Goal: Information Seeking & Learning: Find specific fact

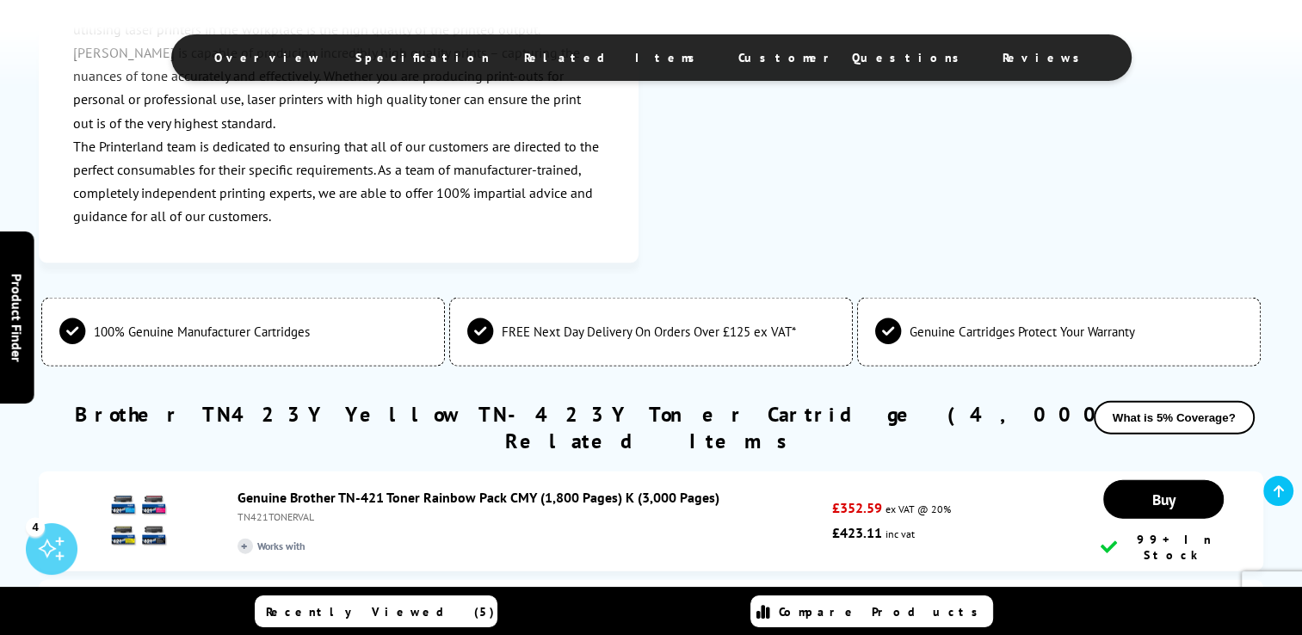
scroll to position [3898, 0]
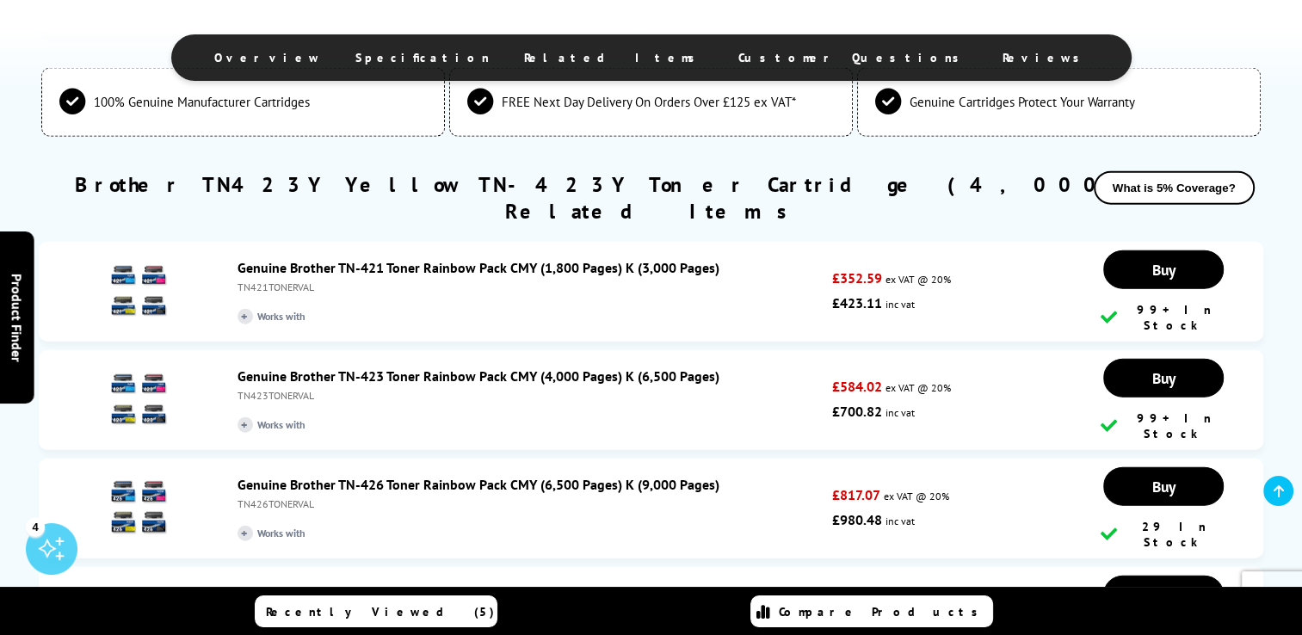
click at [504, 259] on div "Genuine Brother TN-421 Toner Rainbow Pack CMY (1,800 Pages) K (3,000 Pages) TN4…" at bounding box center [530, 291] width 603 height 65
click at [376, 389] on div "TN423TONERVAL" at bounding box center [531, 395] width 586 height 13
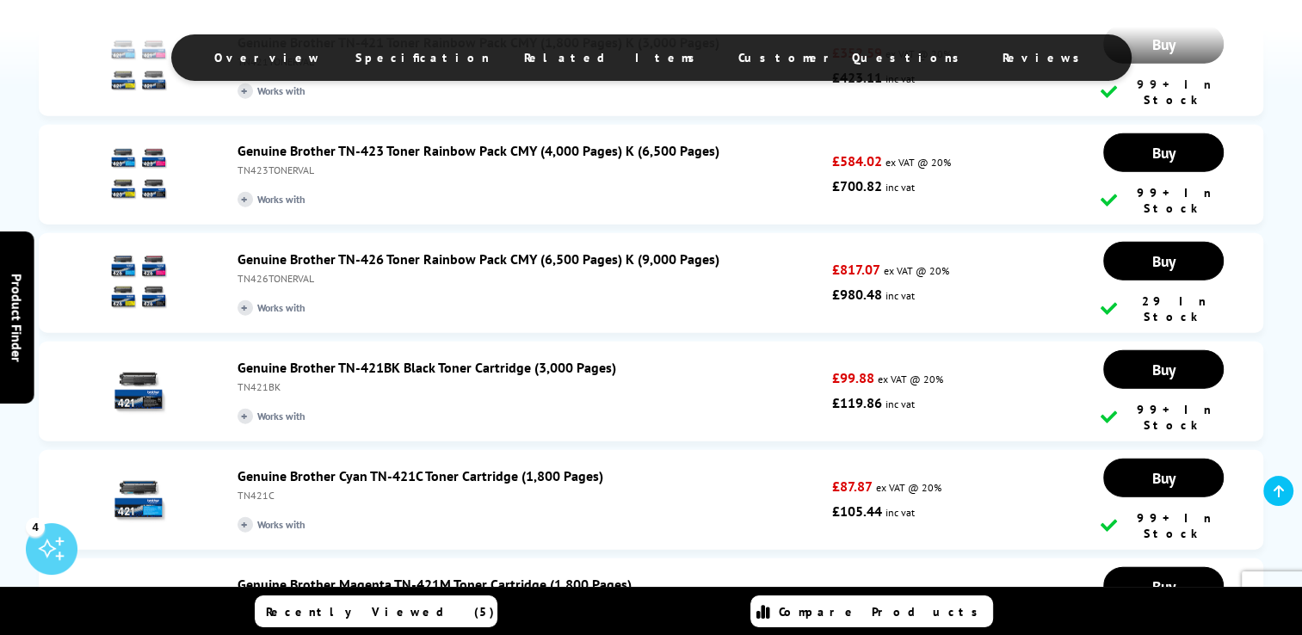
scroll to position [4127, 0]
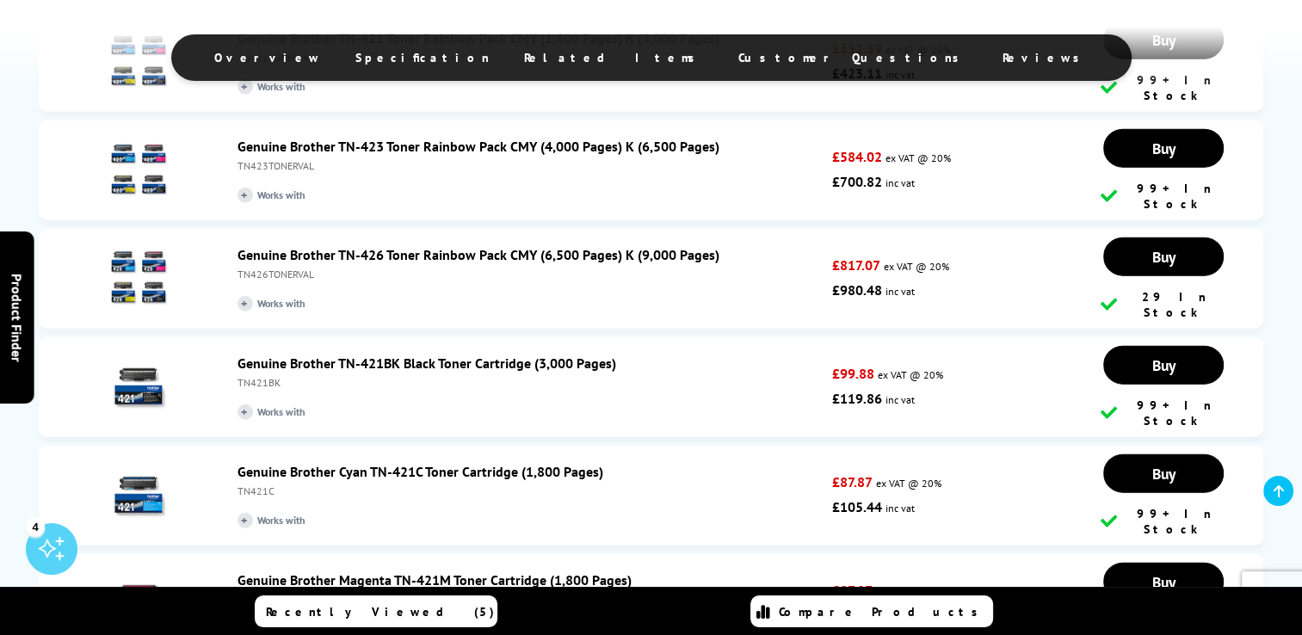
drag, startPoint x: 275, startPoint y: 515, endPoint x: 238, endPoint y: 511, distance: 37.2
copy div "TN421Y"
drag, startPoint x: 273, startPoint y: 421, endPoint x: 238, endPoint y: 421, distance: 34.4
click at [238, 593] on div "TN421M" at bounding box center [531, 599] width 586 height 13
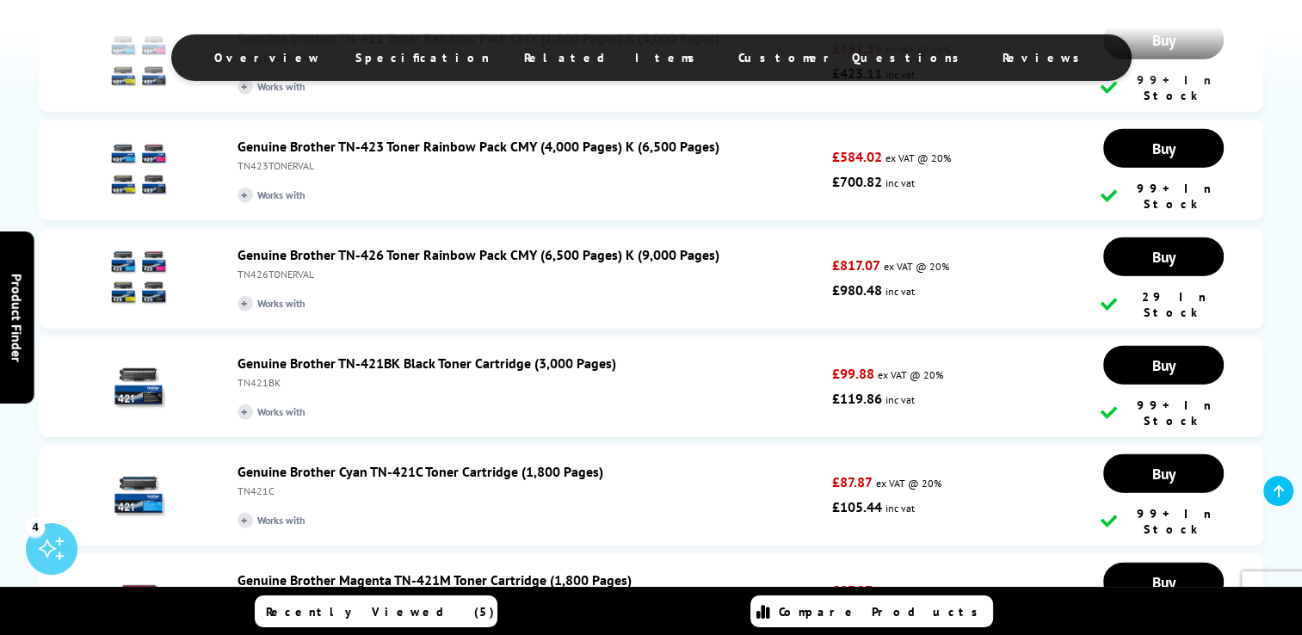
drag, startPoint x: 240, startPoint y: 421, endPoint x: 250, endPoint y: 421, distance: 10.3
copy div "TN421M"
click at [258, 485] on div "TN421C" at bounding box center [531, 491] width 586 height 13
copy div "TN421C"
